Goal: Transaction & Acquisition: Book appointment/travel/reservation

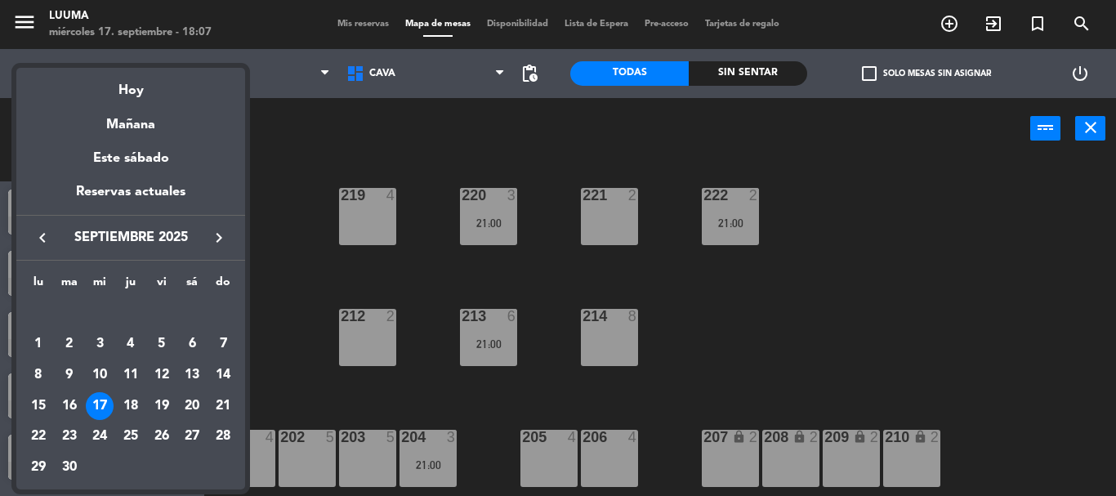
click at [120, 80] on div "Hoy" at bounding box center [130, 84] width 229 height 33
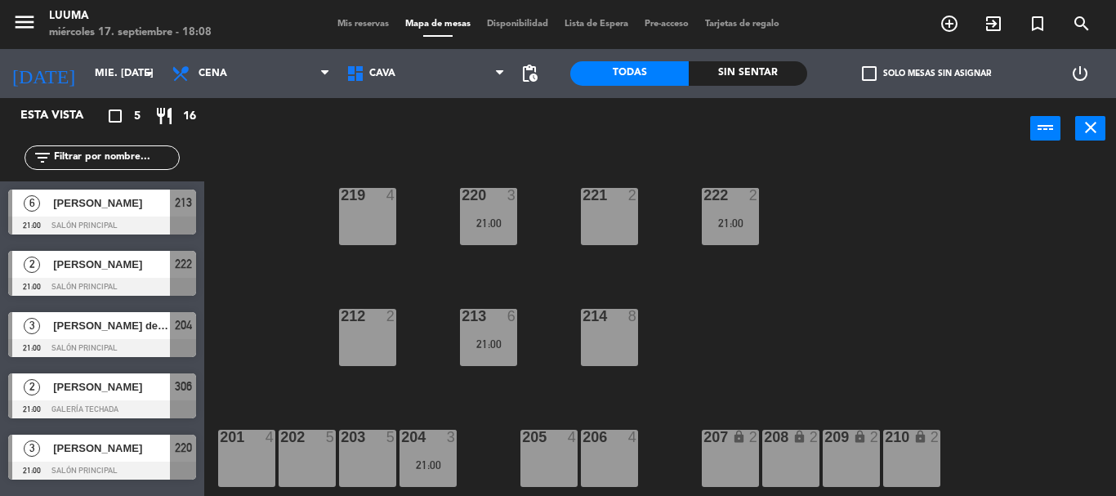
click at [366, 24] on span "Mis reservas" at bounding box center [363, 24] width 68 height 9
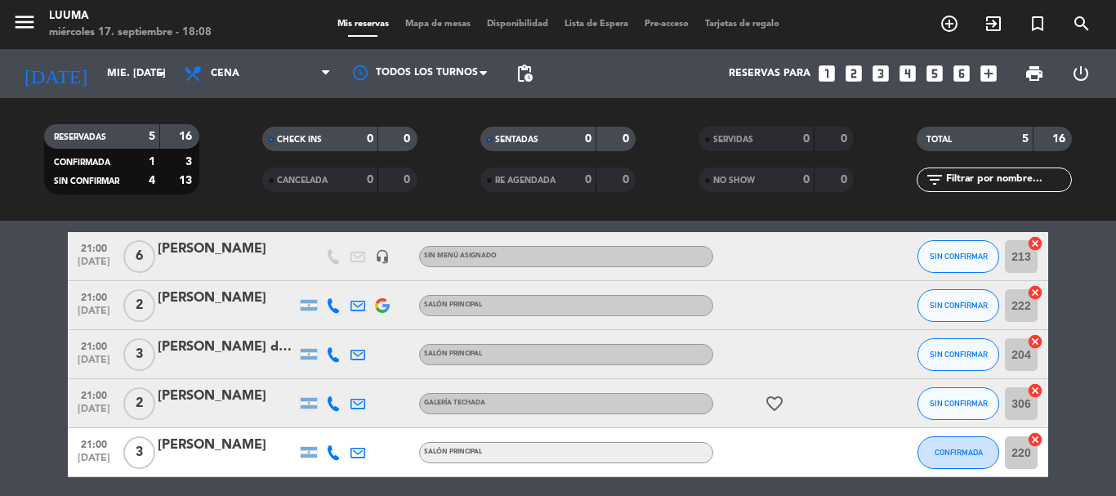
scroll to position [127, 0]
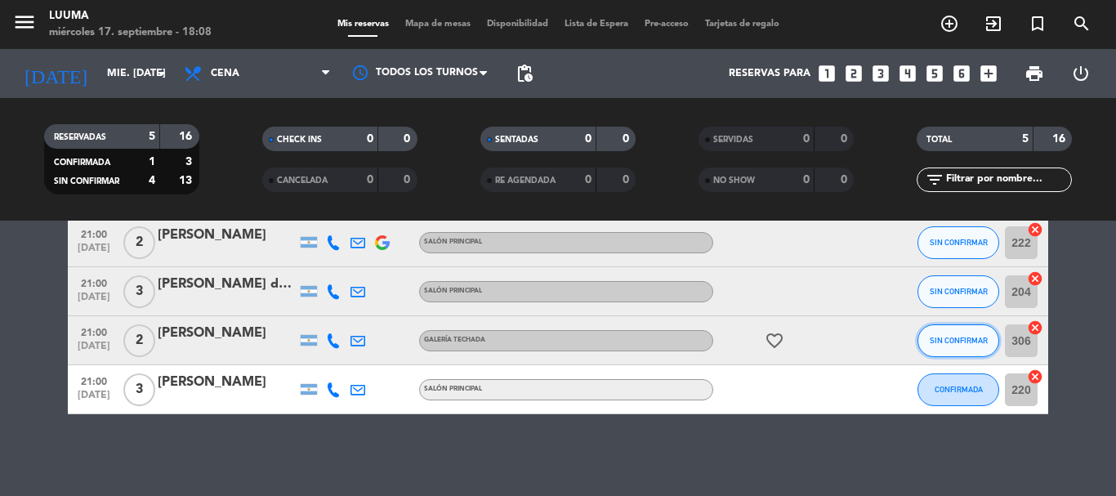
click at [967, 350] on button "SIN CONFIRMAR" at bounding box center [959, 340] width 82 height 33
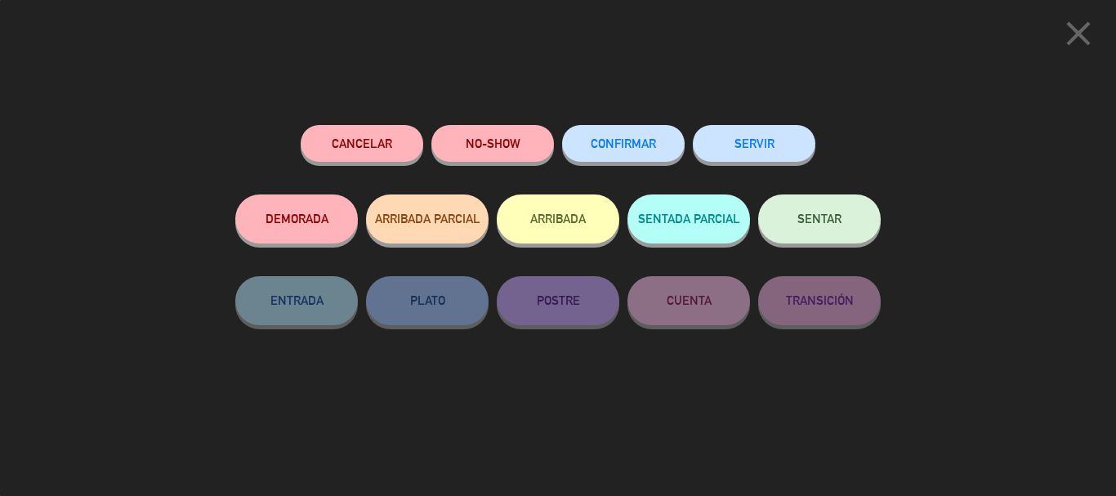
click at [644, 129] on button "CONFIRMAR" at bounding box center [623, 143] width 123 height 37
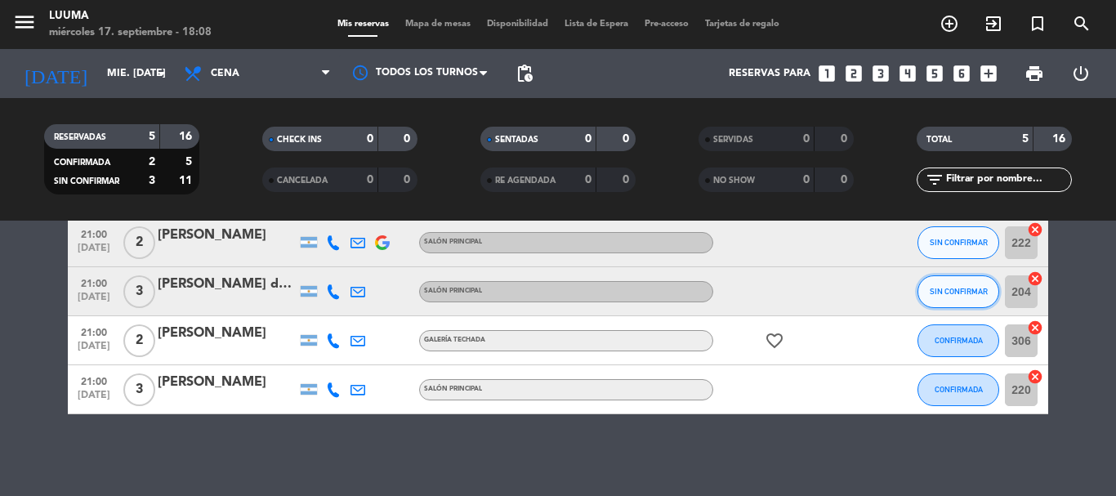
click at [970, 293] on span "SIN CONFIRMAR" at bounding box center [959, 291] width 58 height 9
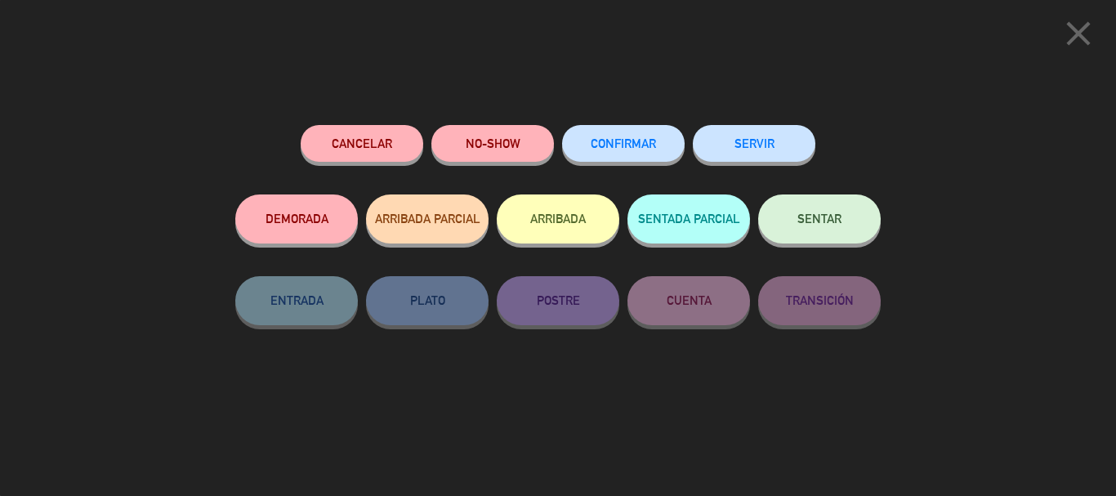
click at [633, 136] on button "CONFIRMAR" at bounding box center [623, 143] width 123 height 37
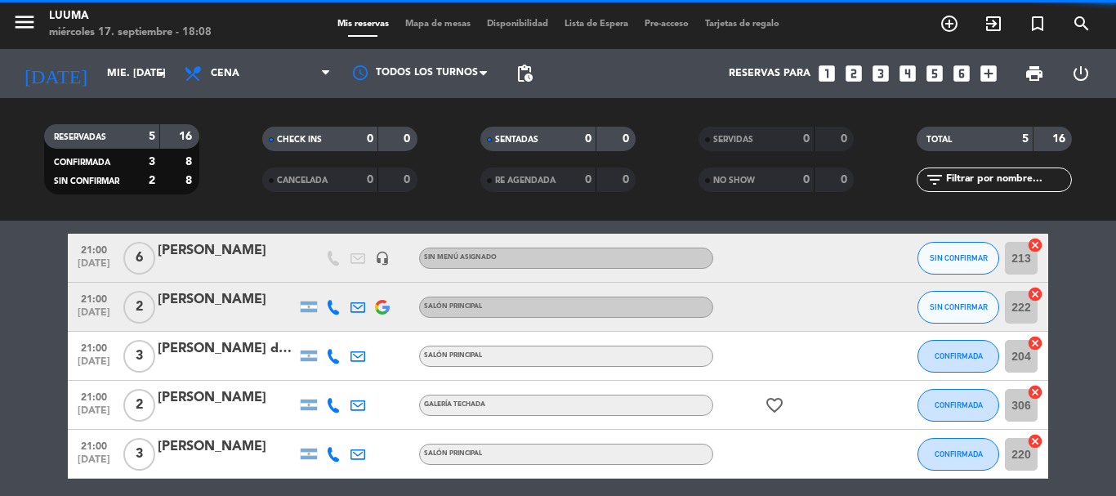
scroll to position [45, 0]
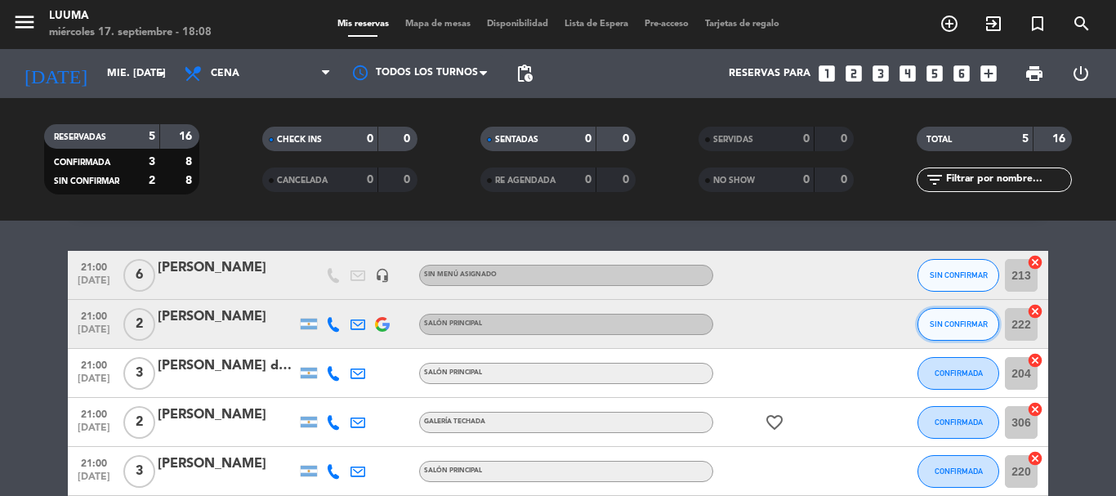
click at [945, 329] on button "SIN CONFIRMAR" at bounding box center [959, 324] width 82 height 33
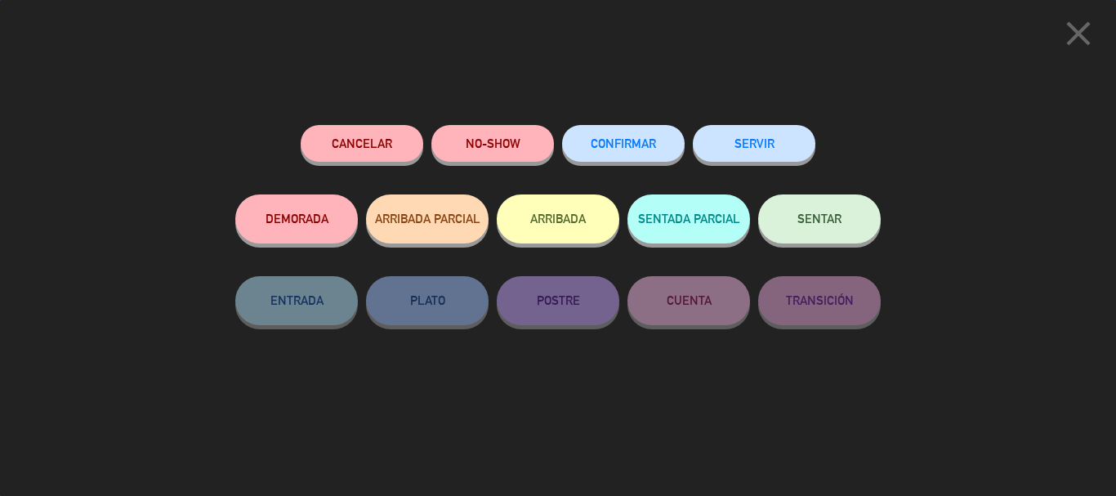
click at [629, 128] on button "CONFIRMAR" at bounding box center [623, 143] width 123 height 37
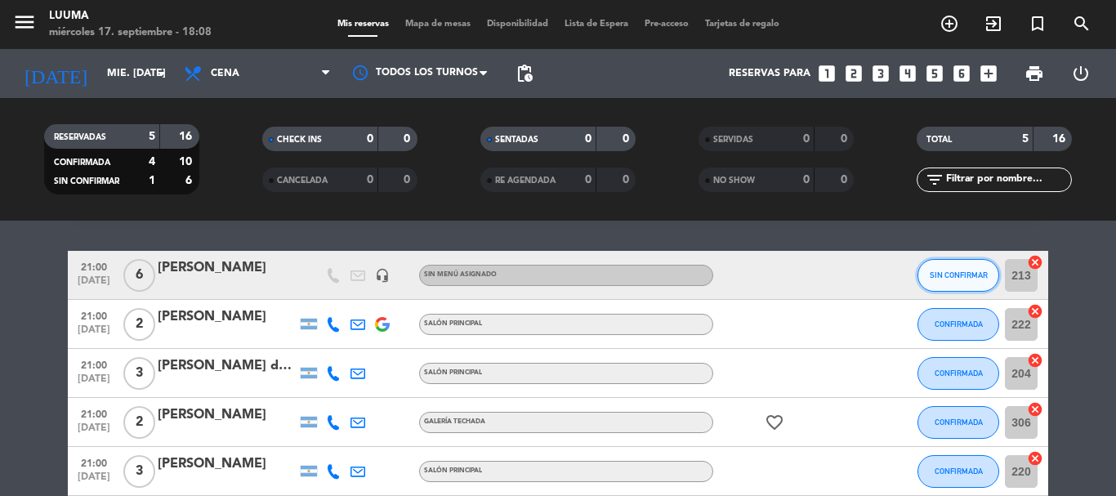
click at [952, 285] on button "SIN CONFIRMAR" at bounding box center [959, 275] width 82 height 33
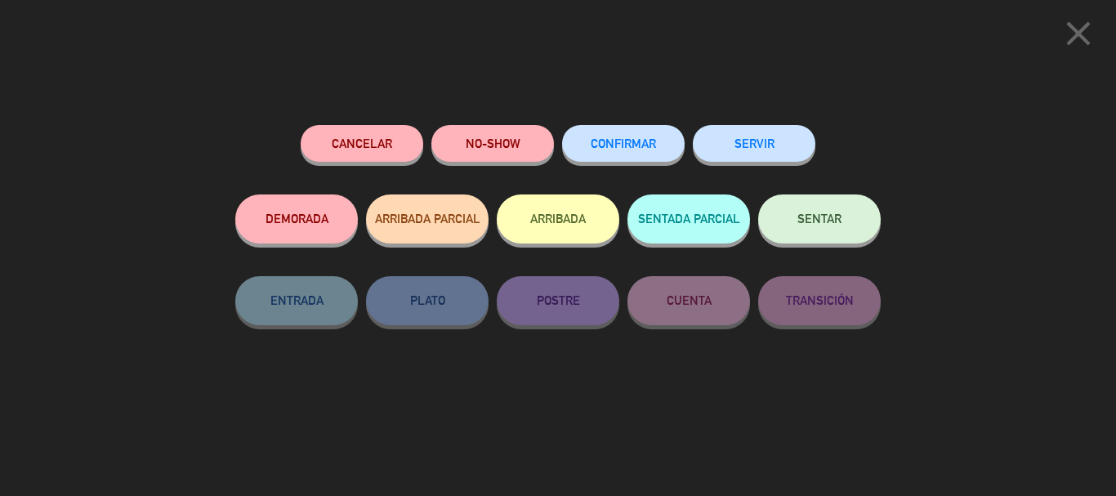
click at [623, 152] on button "CONFIRMAR" at bounding box center [623, 143] width 123 height 37
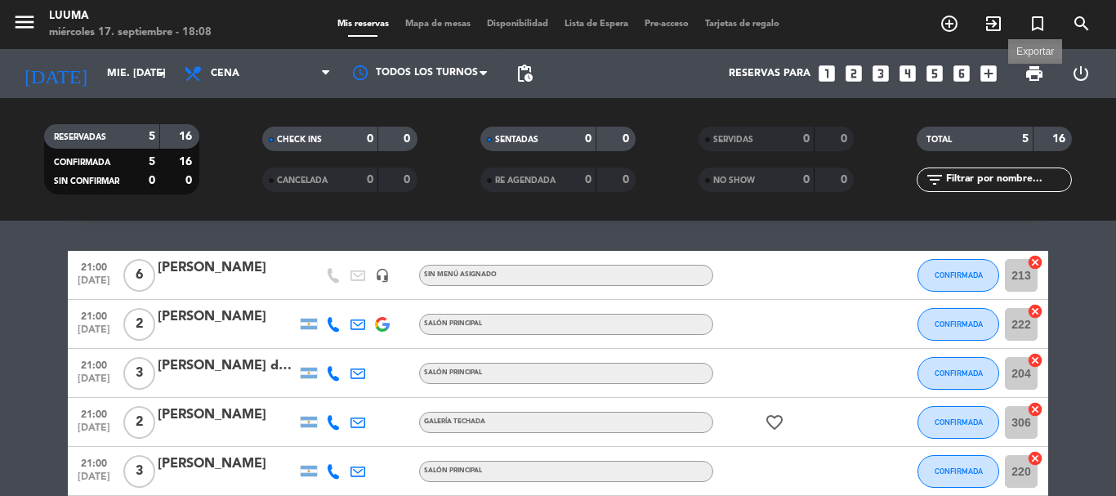
click at [1043, 65] on span "print" at bounding box center [1035, 74] width 20 height 20
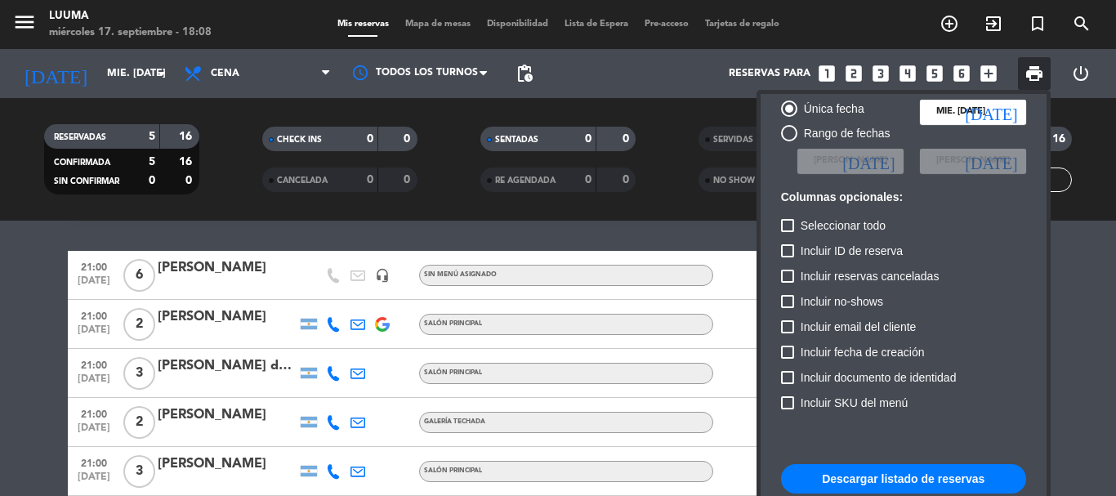
scroll to position [100, 0]
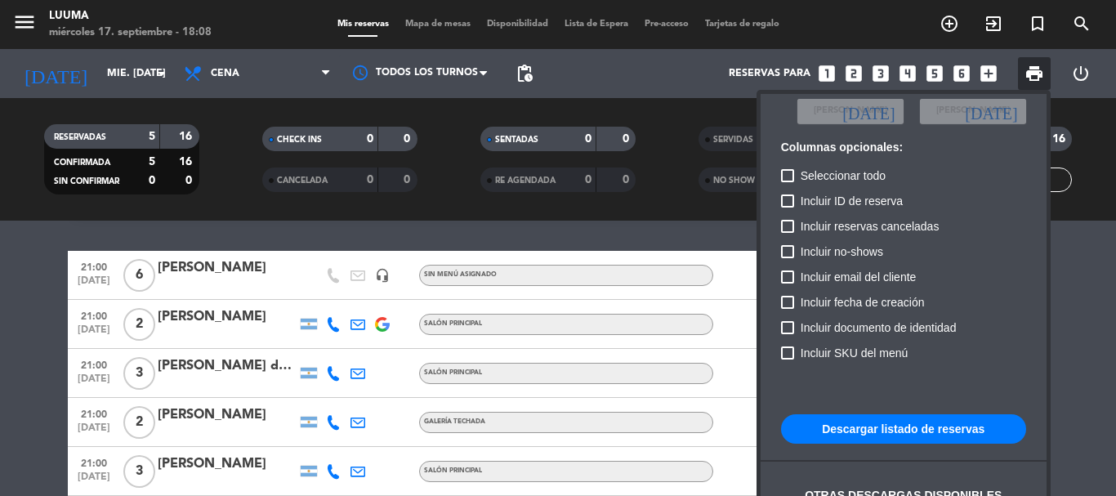
click at [940, 431] on button "Descargar listado de reservas" at bounding box center [903, 428] width 245 height 29
click at [0, 467] on div at bounding box center [558, 248] width 1116 height 496
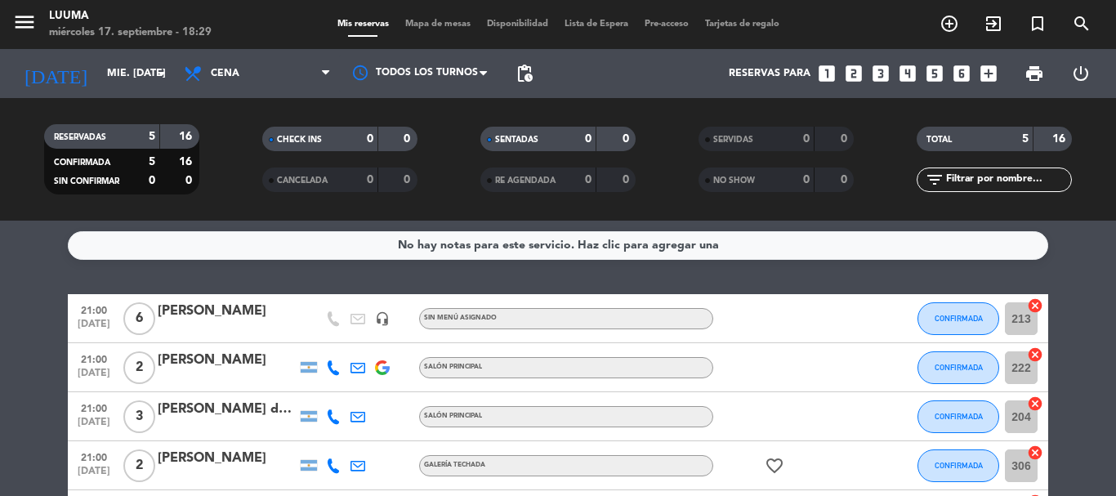
scroll to position [0, 0]
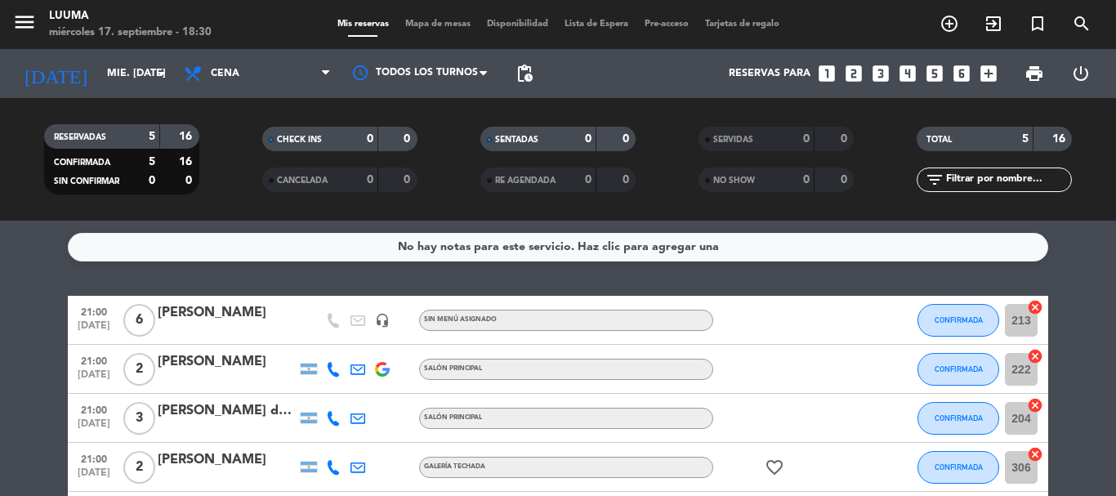
click at [359, 20] on span "Mis reservas" at bounding box center [363, 24] width 68 height 9
click at [1087, 25] on icon "search" at bounding box center [1082, 24] width 20 height 20
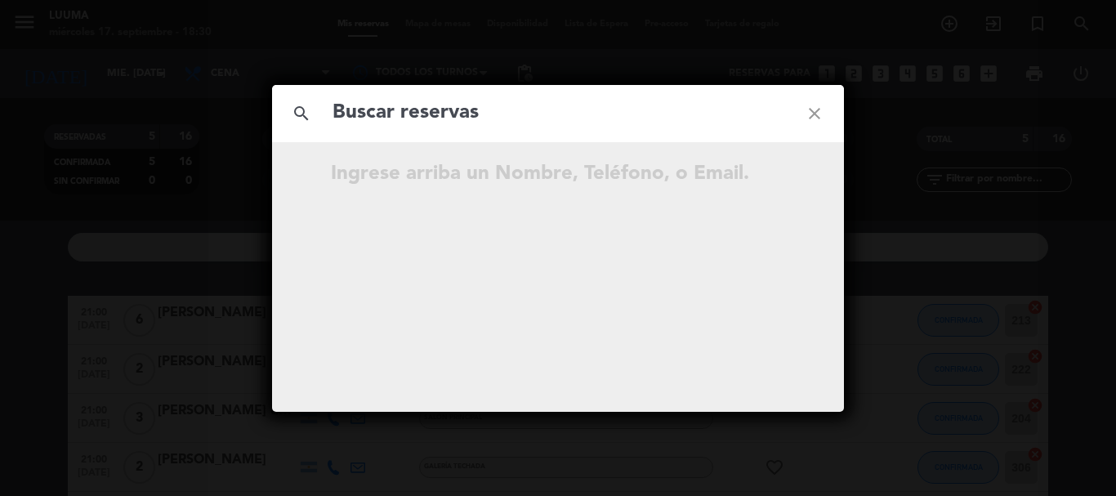
drag, startPoint x: 805, startPoint y: 118, endPoint x: 842, endPoint y: 262, distance: 148.4
click at [805, 118] on icon "close" at bounding box center [814, 113] width 59 height 59
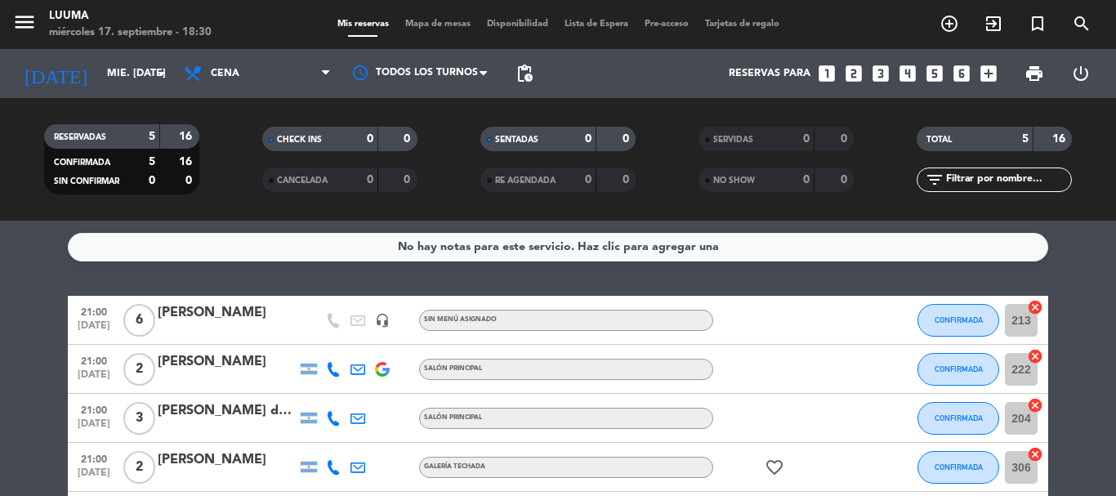
click at [438, 24] on span "Mapa de mesas" at bounding box center [438, 24] width 82 height 9
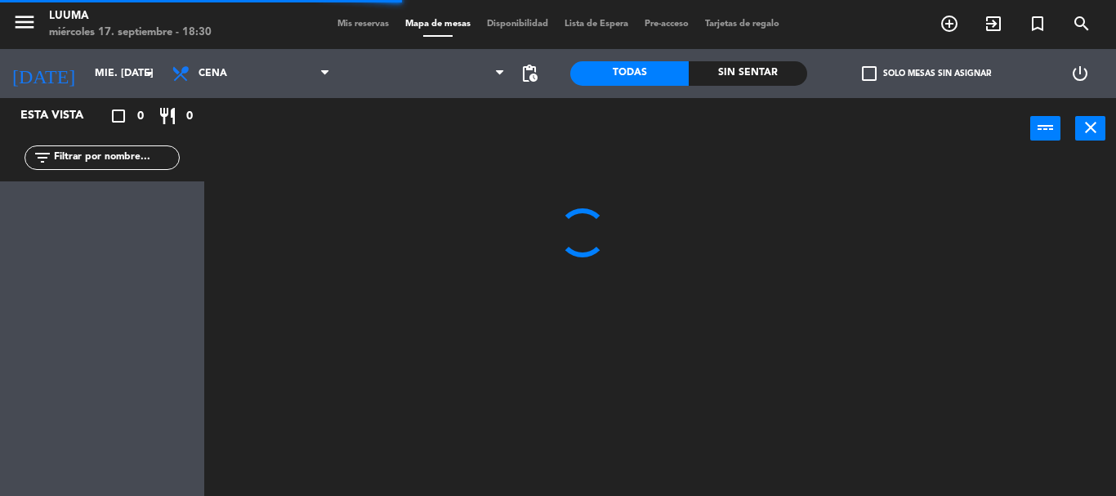
click at [362, 28] on span "Mis reservas" at bounding box center [363, 24] width 68 height 9
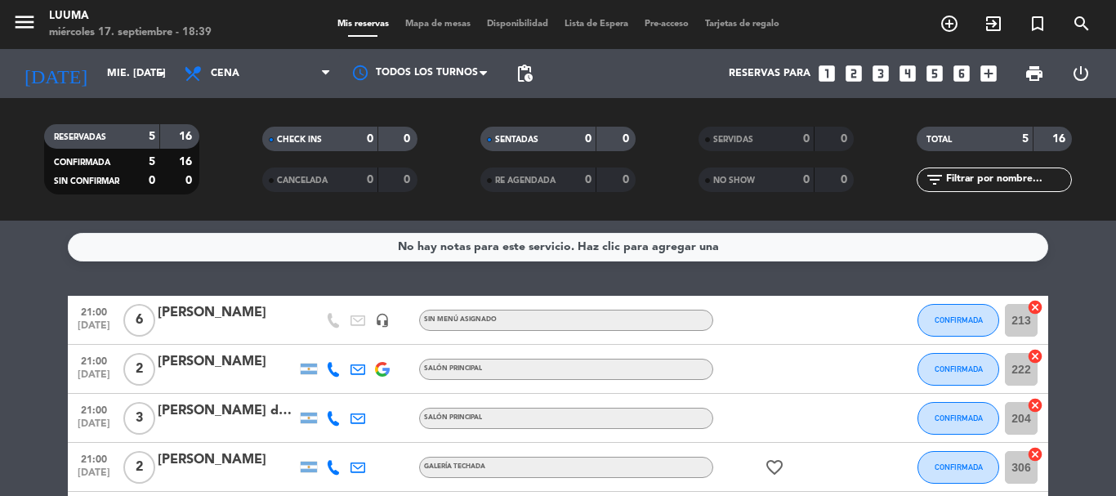
click at [413, 30] on div "Mis reservas Mapa de mesas Disponibilidad Lista de Espera Pre-acceso Tarjetas d…" at bounding box center [558, 24] width 458 height 15
click at [418, 25] on span "Mapa de mesas" at bounding box center [438, 24] width 82 height 9
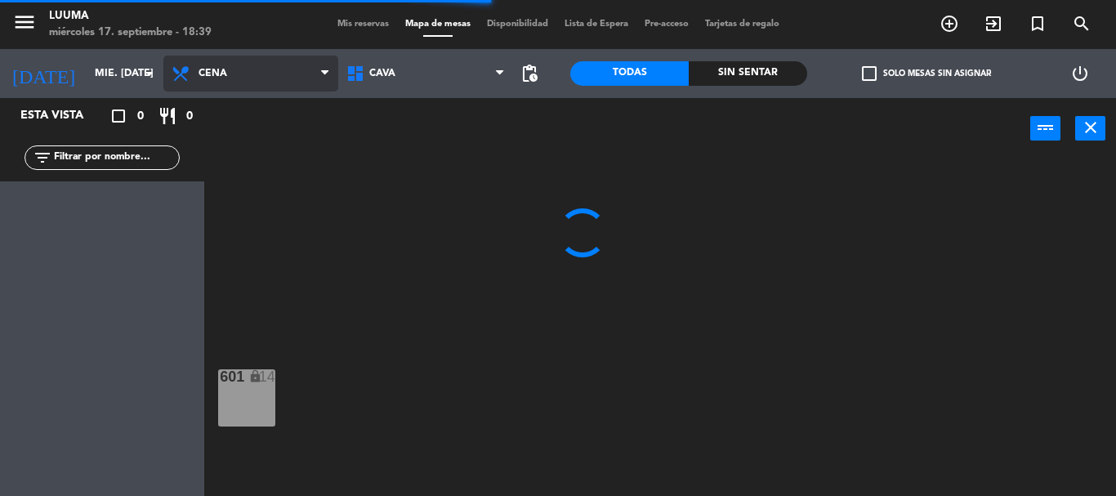
click at [228, 66] on span "Cena" at bounding box center [250, 74] width 175 height 36
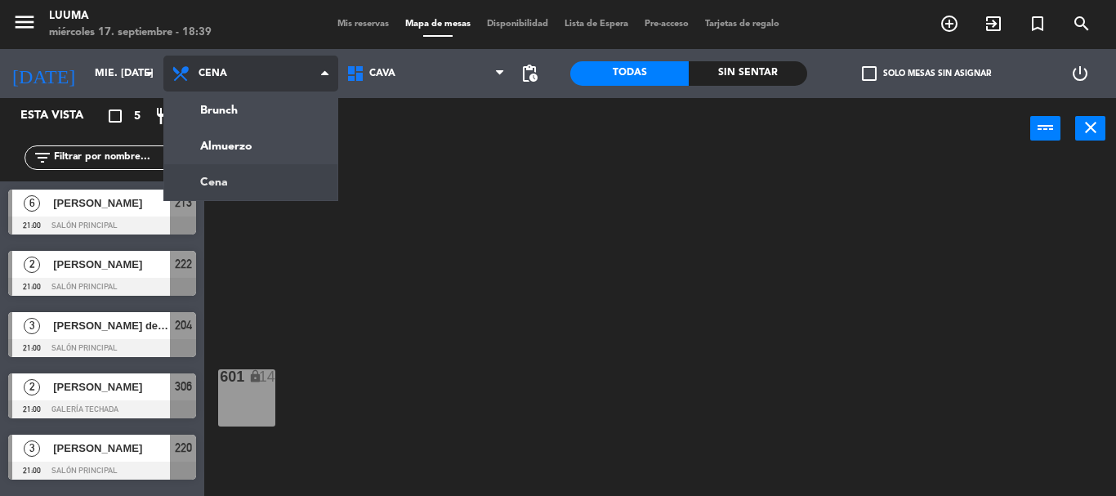
click at [229, 66] on span "Cena" at bounding box center [250, 74] width 175 height 36
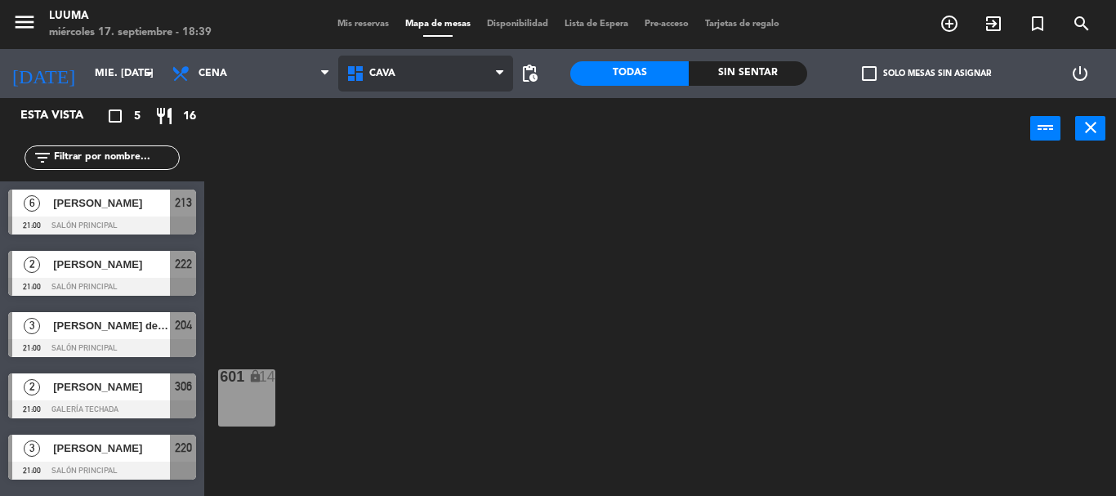
click at [446, 75] on span "Cava" at bounding box center [425, 74] width 175 height 36
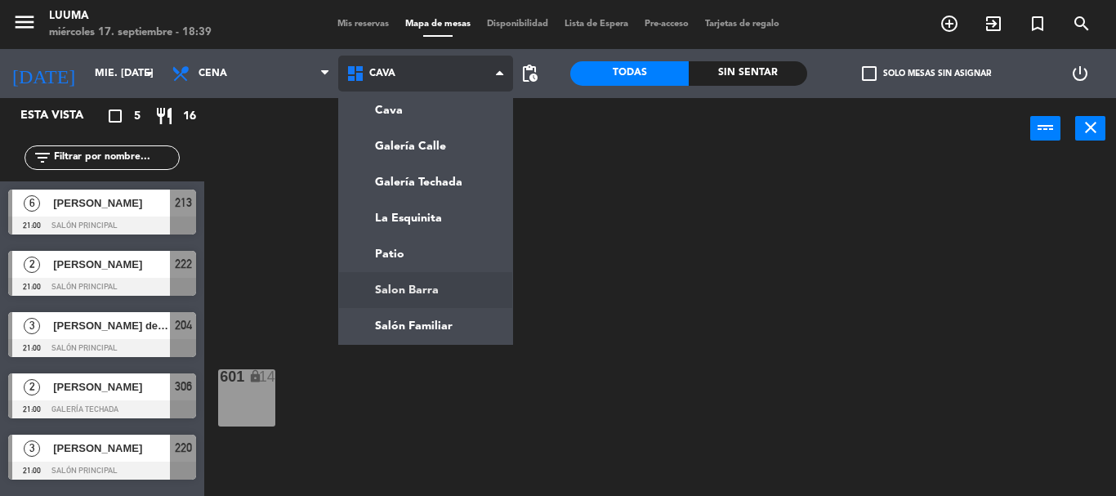
click at [480, 298] on ng-component "menu Luuma miércoles 17. septiembre - 18:39 Mis reservas Mapa de mesas Disponib…" at bounding box center [558, 248] width 1116 height 496
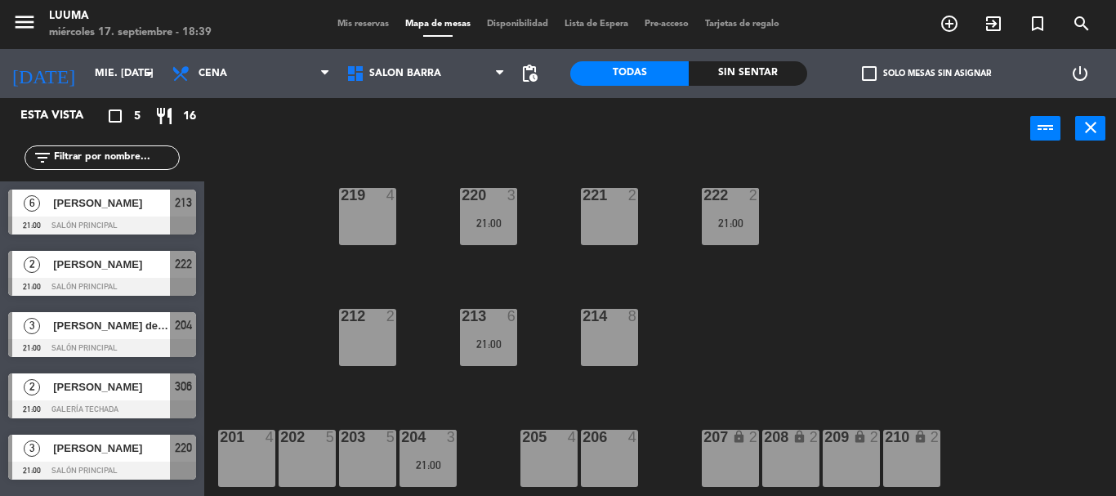
click at [607, 329] on div "214 8" at bounding box center [609, 337] width 57 height 57
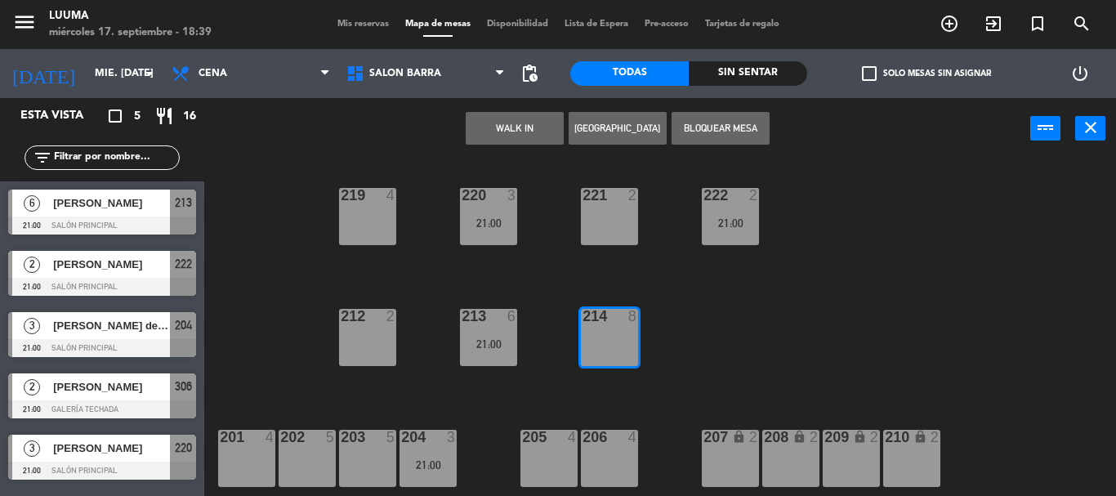
click at [645, 121] on button "[GEOGRAPHIC_DATA]" at bounding box center [618, 128] width 98 height 33
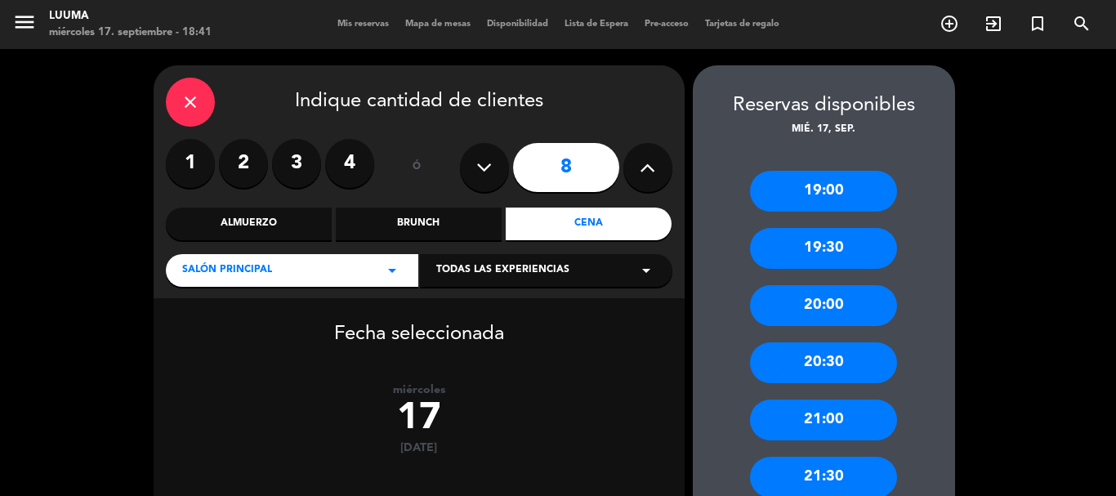
scroll to position [82, 0]
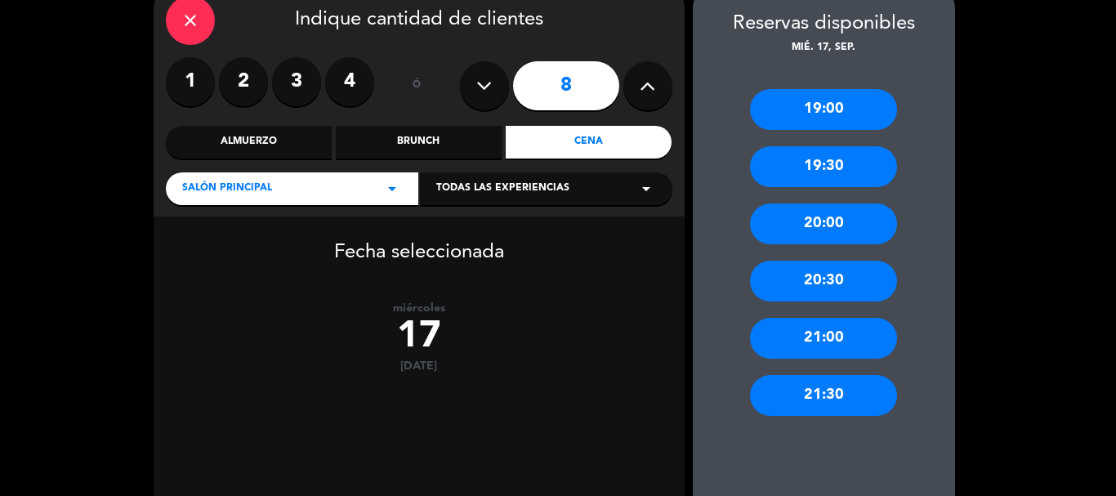
click at [861, 342] on div "21:00" at bounding box center [823, 338] width 147 height 41
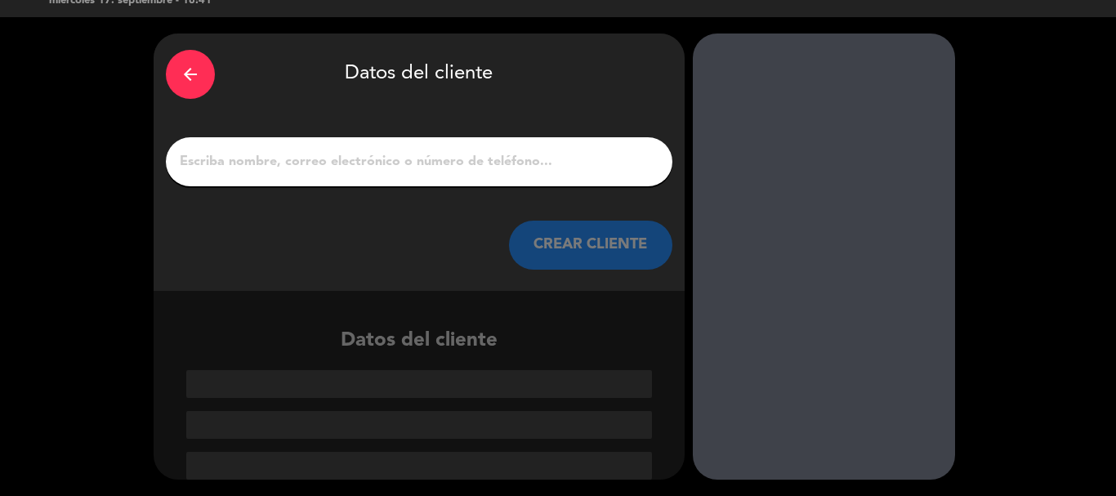
scroll to position [32, 0]
click at [523, 167] on input "1" at bounding box center [419, 161] width 482 height 23
paste input "[PERSON_NAME]"
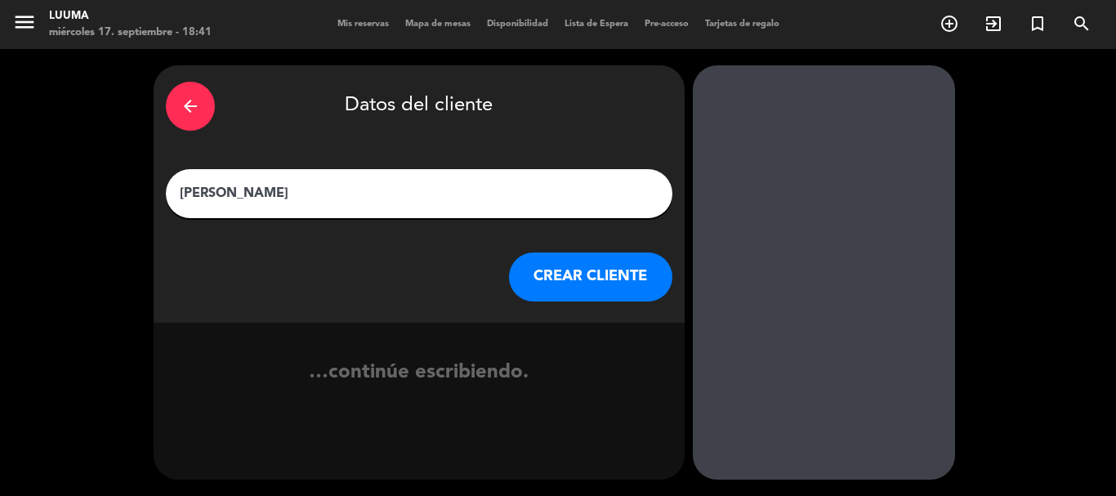
type input "[PERSON_NAME]"
click at [556, 253] on button "CREAR CLIENTE" at bounding box center [590, 276] width 163 height 49
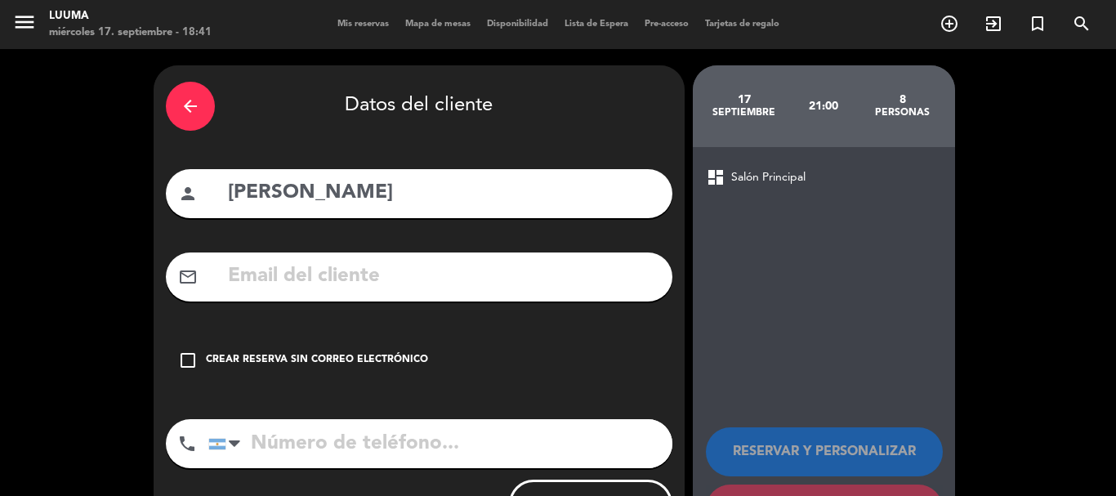
click at [285, 360] on div "Crear reserva sin correo electrónico" at bounding box center [317, 360] width 222 height 16
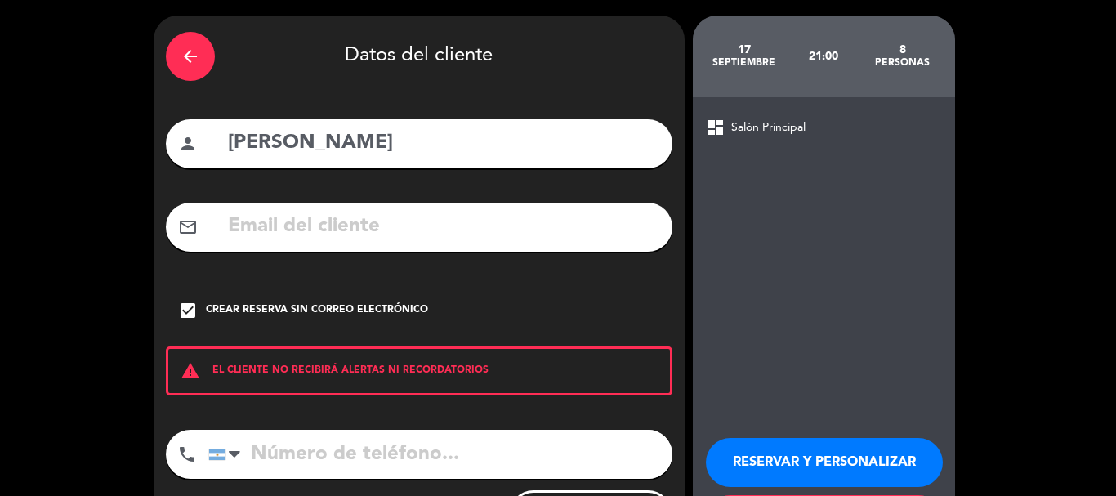
scroll to position [134, 0]
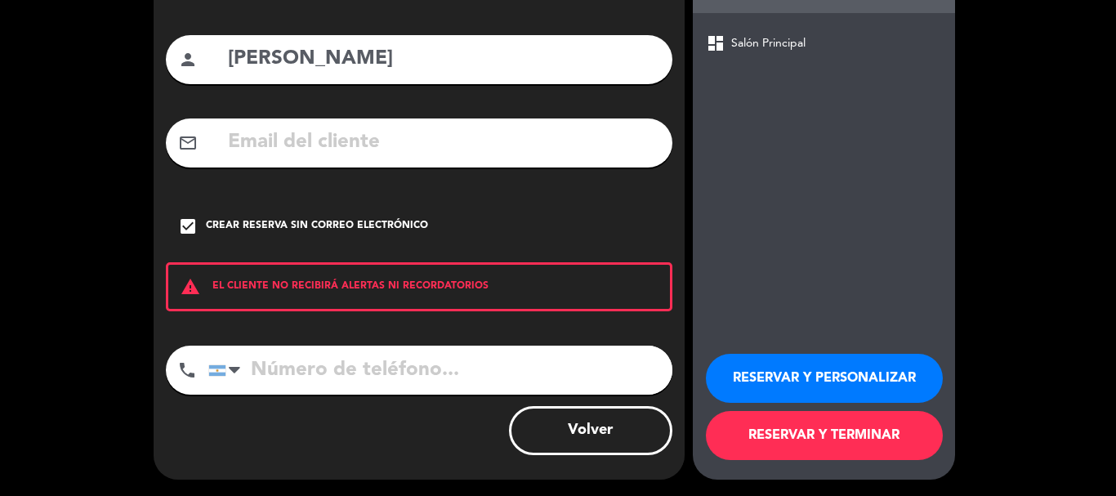
click at [828, 427] on button "RESERVAR Y TERMINAR" at bounding box center [824, 435] width 237 height 49
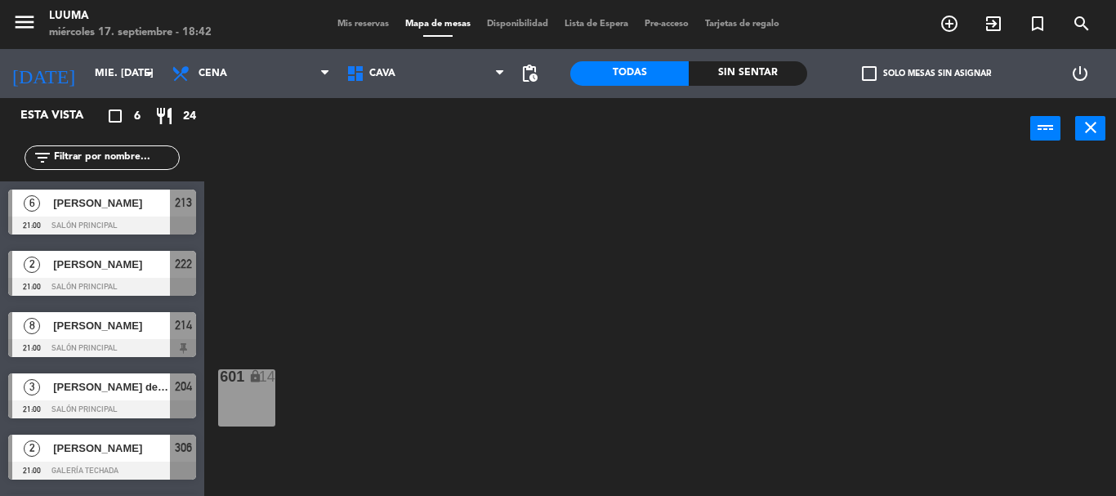
click at [357, 20] on span "Mis reservas" at bounding box center [363, 24] width 68 height 9
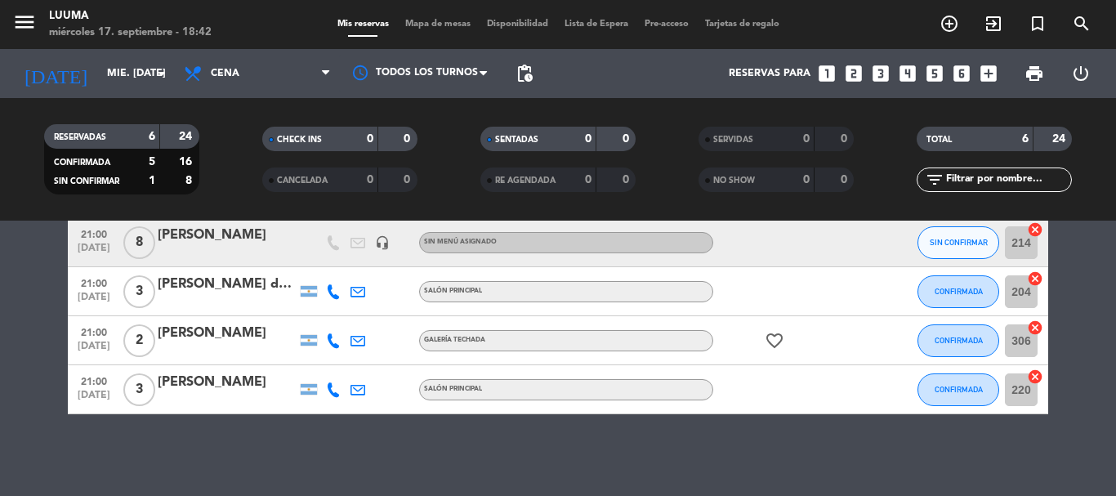
scroll to position [94, 0]
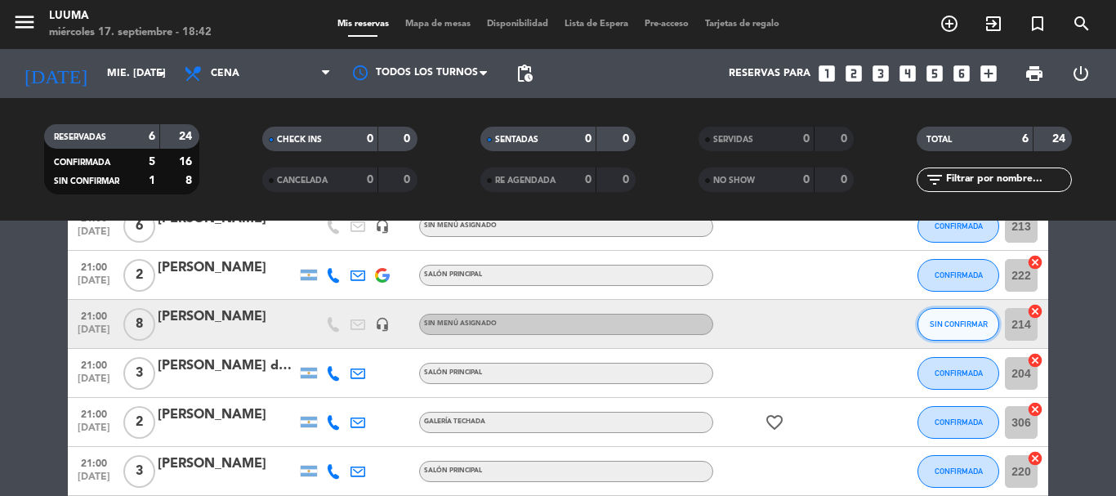
click at [967, 327] on span "SIN CONFIRMAR" at bounding box center [959, 323] width 58 height 9
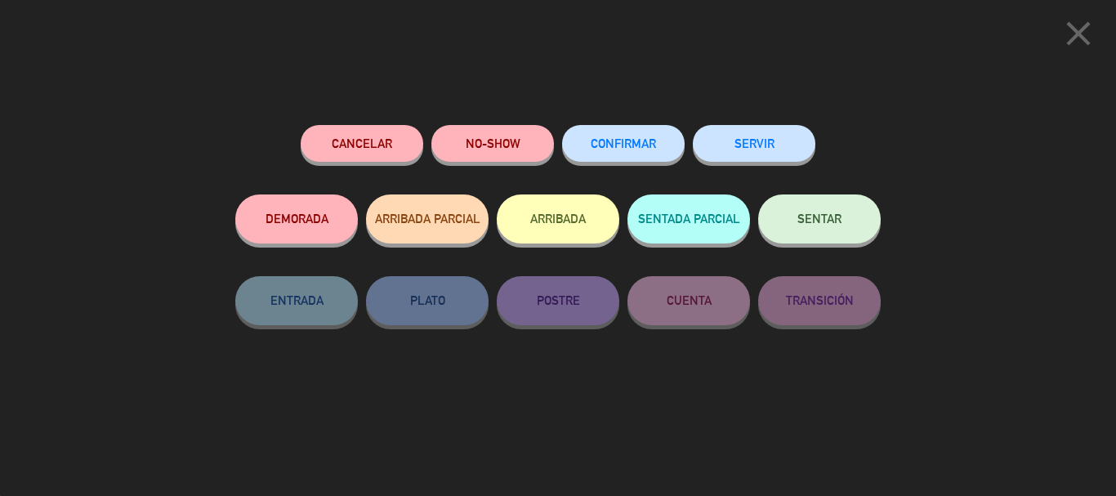
click at [622, 143] on span "CONFIRMAR" at bounding box center [623, 143] width 65 height 14
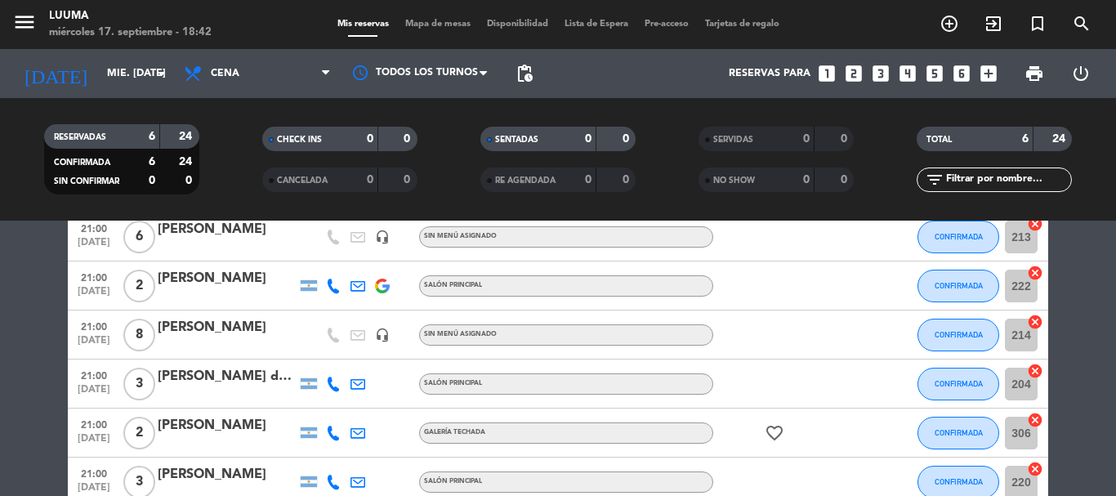
scroll to position [0, 0]
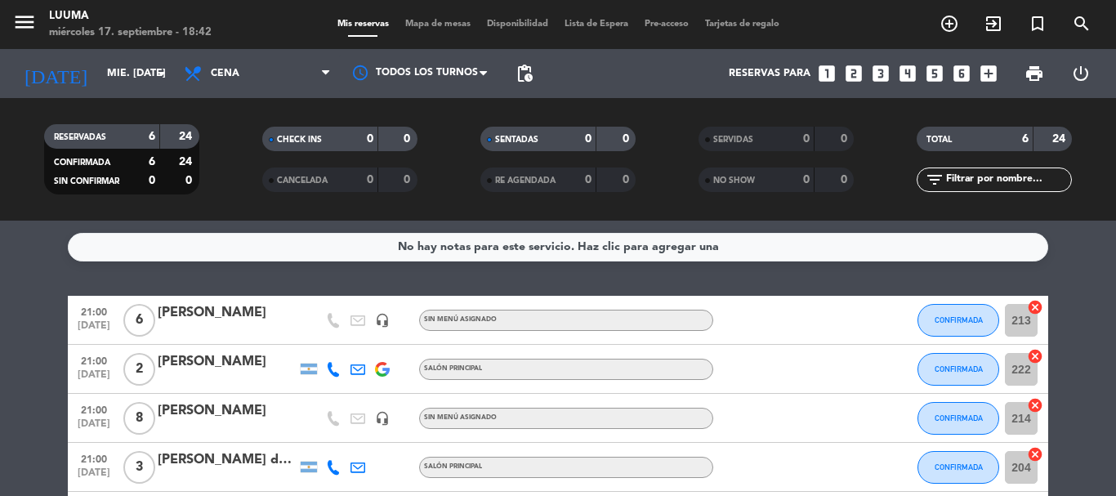
click at [0, 368] on bookings-row "21:00 [DATE] 6 [PERSON_NAME] headset_mic Sin menú asignado CONFIRMADA 213 cance…" at bounding box center [558, 443] width 1116 height 294
